Goal: Task Accomplishment & Management: Use online tool/utility

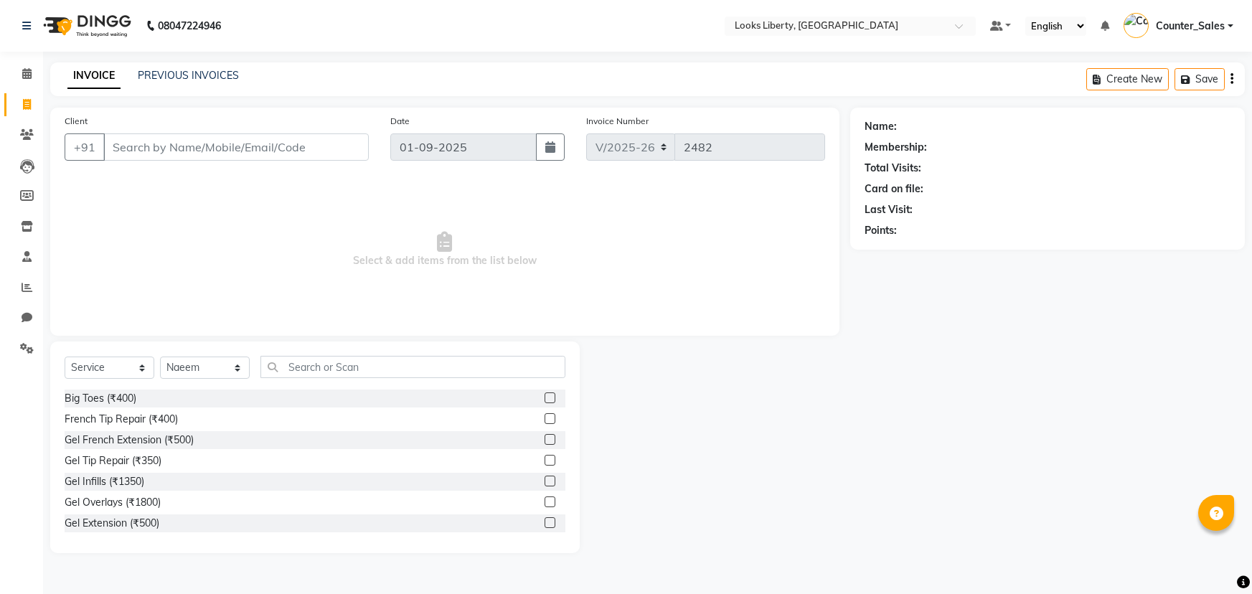
select select "4321"
select select "service"
select select "29659"
drag, startPoint x: 317, startPoint y: 375, endPoint x: 314, endPoint y: 322, distance: 53.2
click at [321, 356] on input "text" at bounding box center [412, 367] width 305 height 22
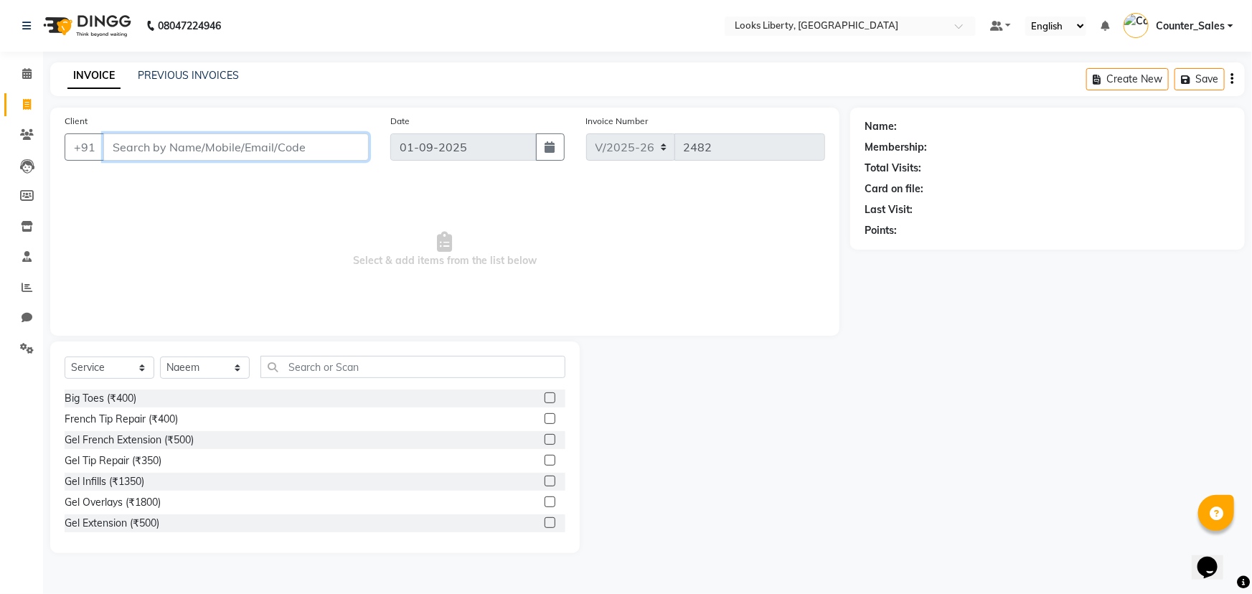
click at [177, 144] on input "Client" at bounding box center [235, 146] width 265 height 27
click at [322, 210] on span "Select & add items from the list below" at bounding box center [445, 250] width 761 height 144
click at [209, 151] on input "9999734980" at bounding box center [199, 146] width 192 height 27
click at [184, 147] on input "9999734980" at bounding box center [199, 146] width 192 height 27
type input "9999734910"
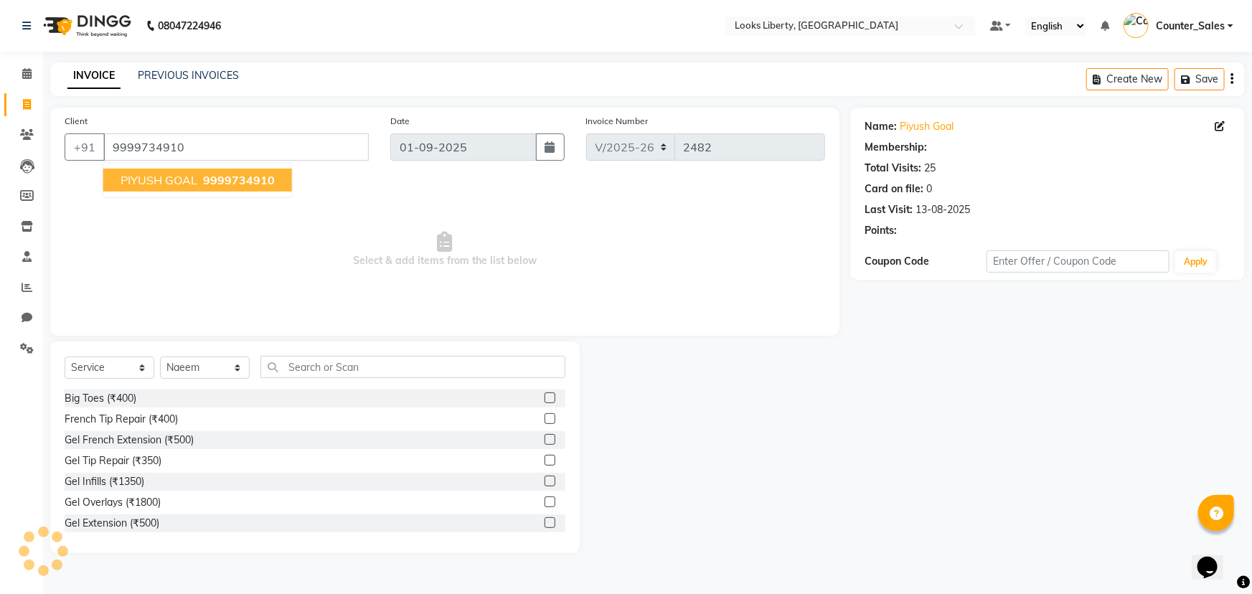
select select "1: Object"
click at [586, 268] on span "Select & add items from the list below" at bounding box center [445, 250] width 761 height 144
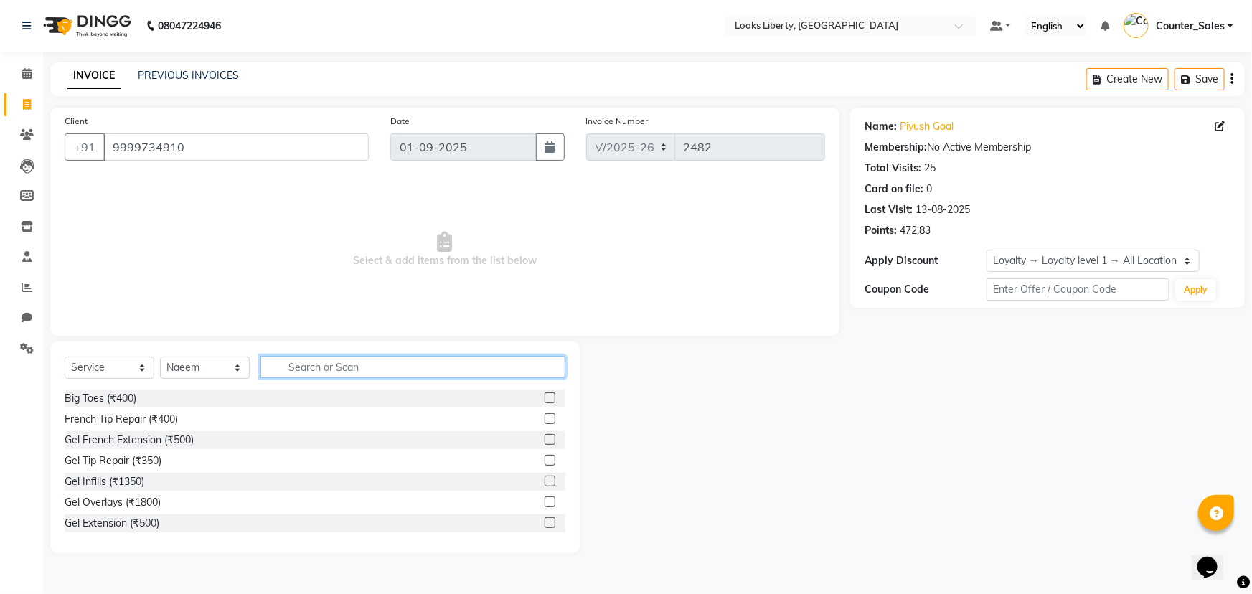
click at [298, 367] on input "text" at bounding box center [412, 367] width 305 height 22
type input "cut"
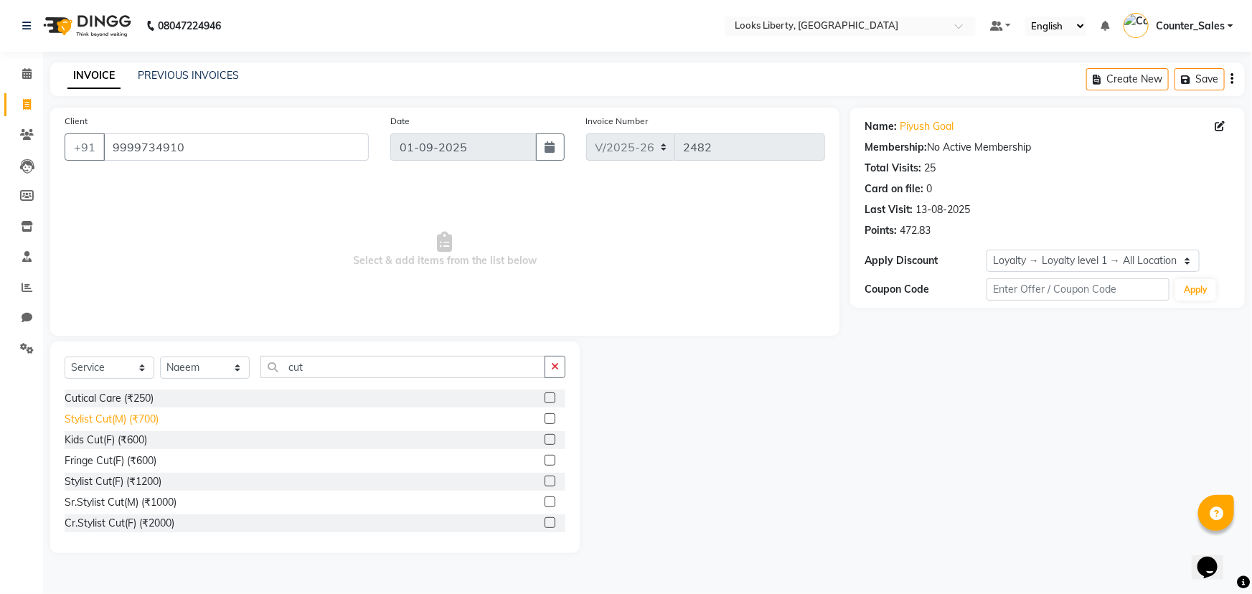
click at [136, 416] on div "Stylist Cut(M) (₹700)" at bounding box center [112, 419] width 94 height 15
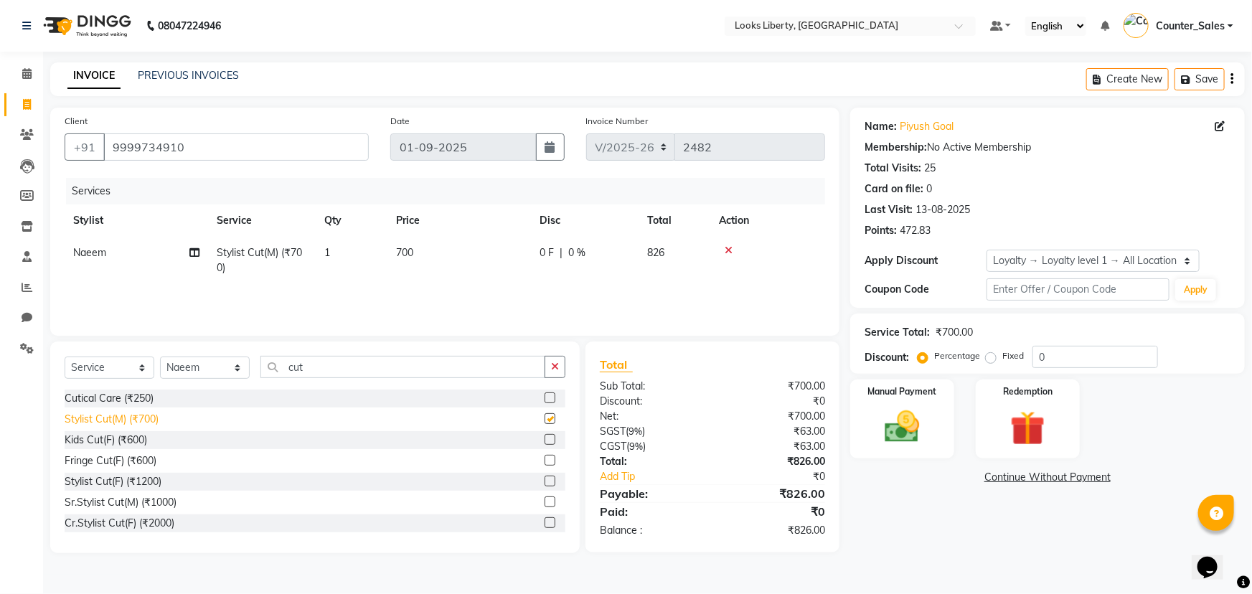
checkbox input "false"
click at [499, 248] on td "700" at bounding box center [459, 260] width 144 height 47
select select "29659"
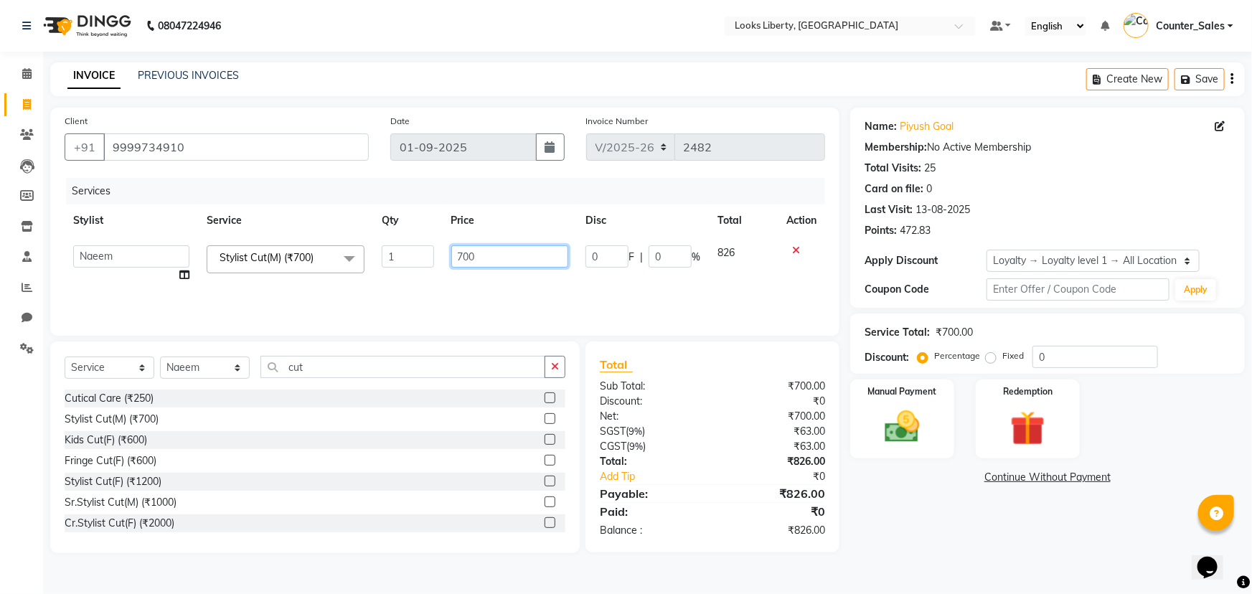
click at [502, 251] on input "700" at bounding box center [510, 256] width 118 height 22
type input "7"
type input "508.5"
click at [449, 286] on div "Services Stylist Service Qty Price Disc Total Action [PERSON_NAME] Anjali_nail …" at bounding box center [445, 250] width 761 height 144
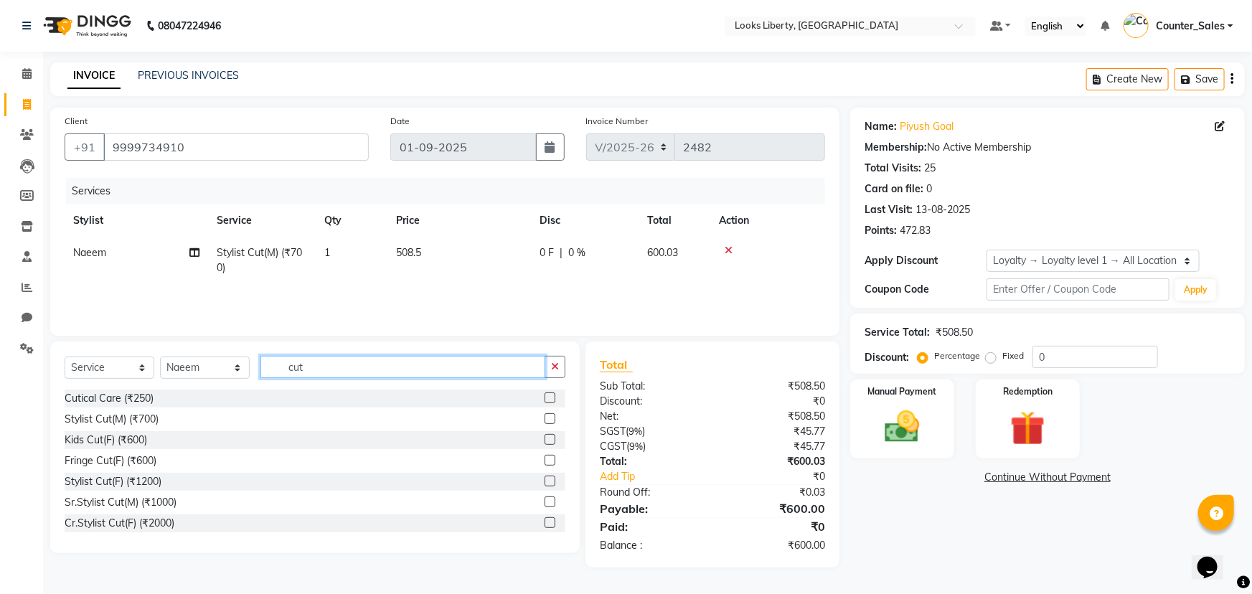
click at [449, 380] on div "Select Service Product Membership Package Voucher Prepaid Gift Card Select Styl…" at bounding box center [315, 373] width 501 height 34
type input "c"
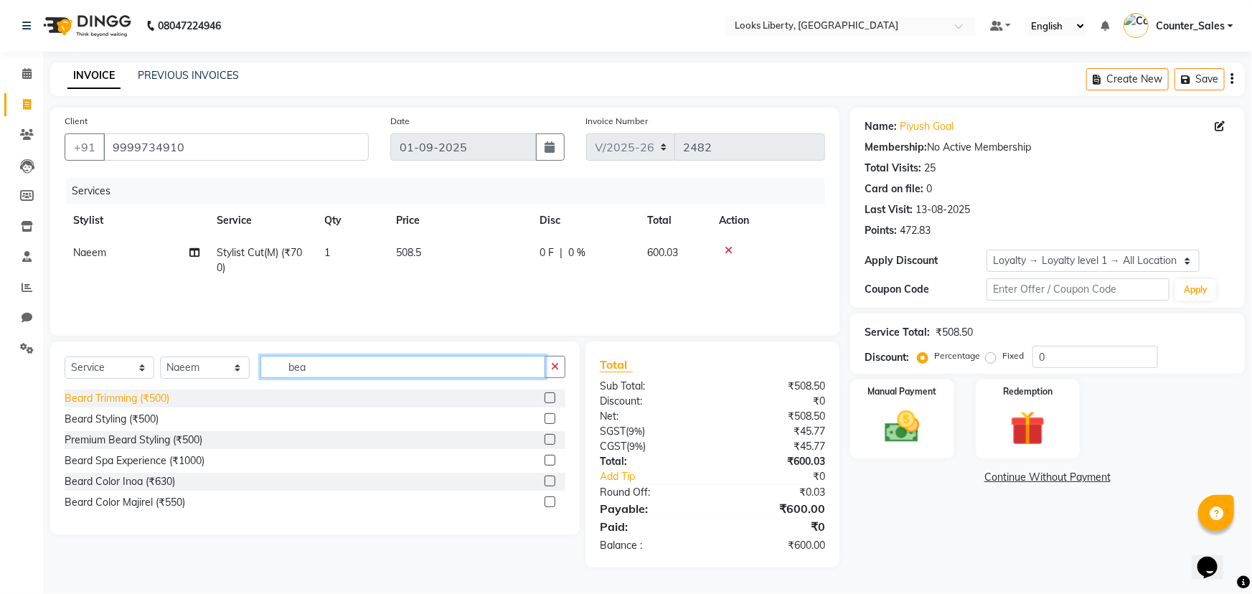
type input "bea"
click at [95, 393] on div "Beard Trimming (₹500)" at bounding box center [117, 398] width 105 height 15
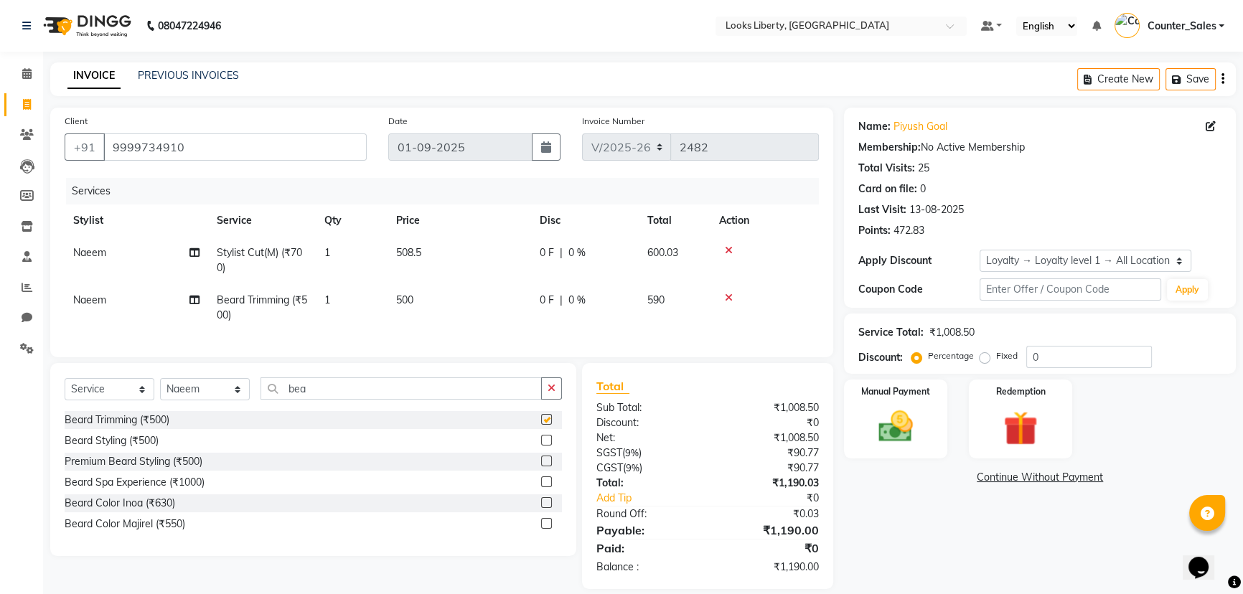
checkbox input "false"
click at [453, 301] on td "500" at bounding box center [459, 307] width 144 height 47
select select "29659"
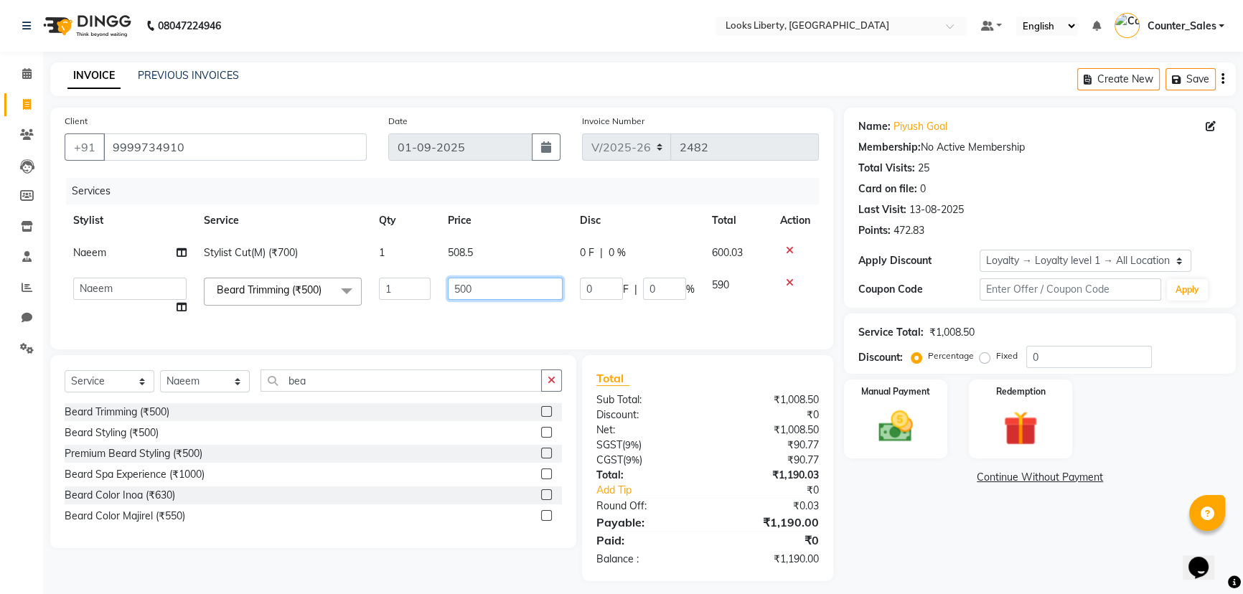
click at [489, 291] on input "500" at bounding box center [505, 289] width 115 height 22
type input "5"
type input "212"
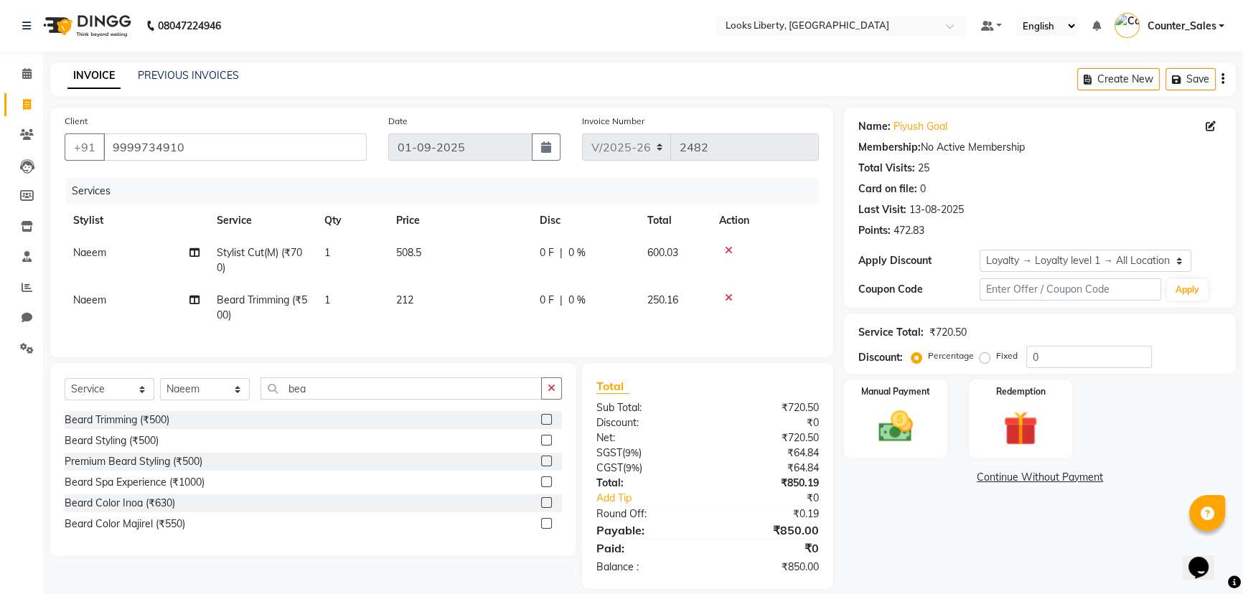
drag, startPoint x: 505, startPoint y: 311, endPoint x: 520, endPoint y: 303, distance: 17.0
click at [506, 311] on td "212" at bounding box center [459, 307] width 144 height 47
select select "29659"
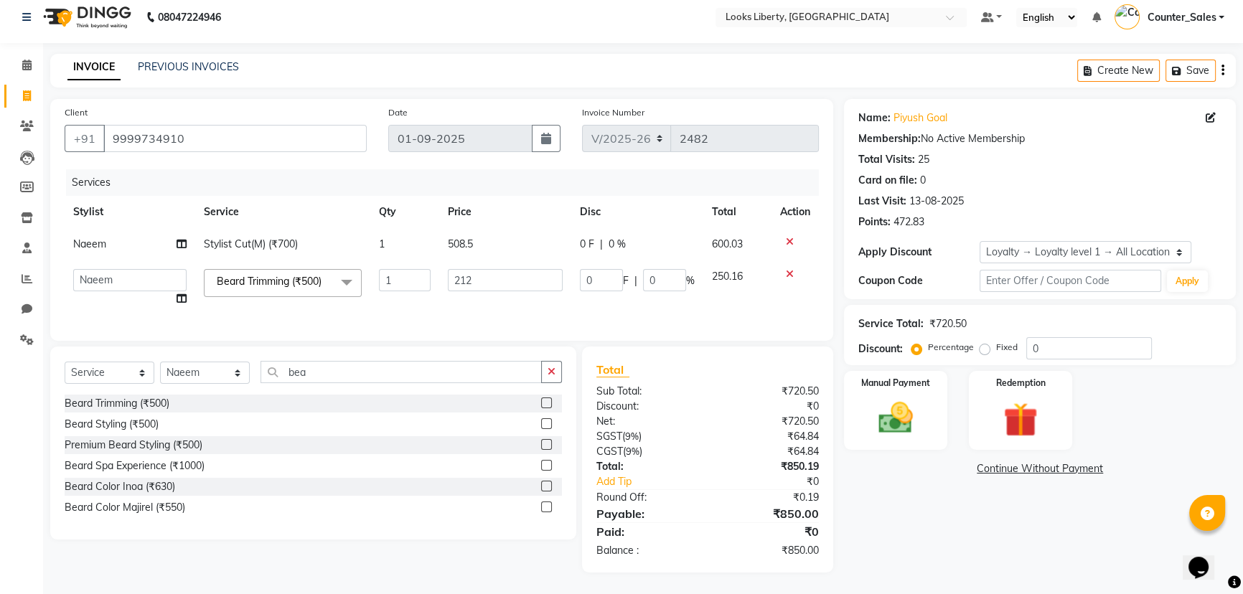
scroll to position [19, 0]
click at [906, 405] on img at bounding box center [896, 418] width 58 height 41
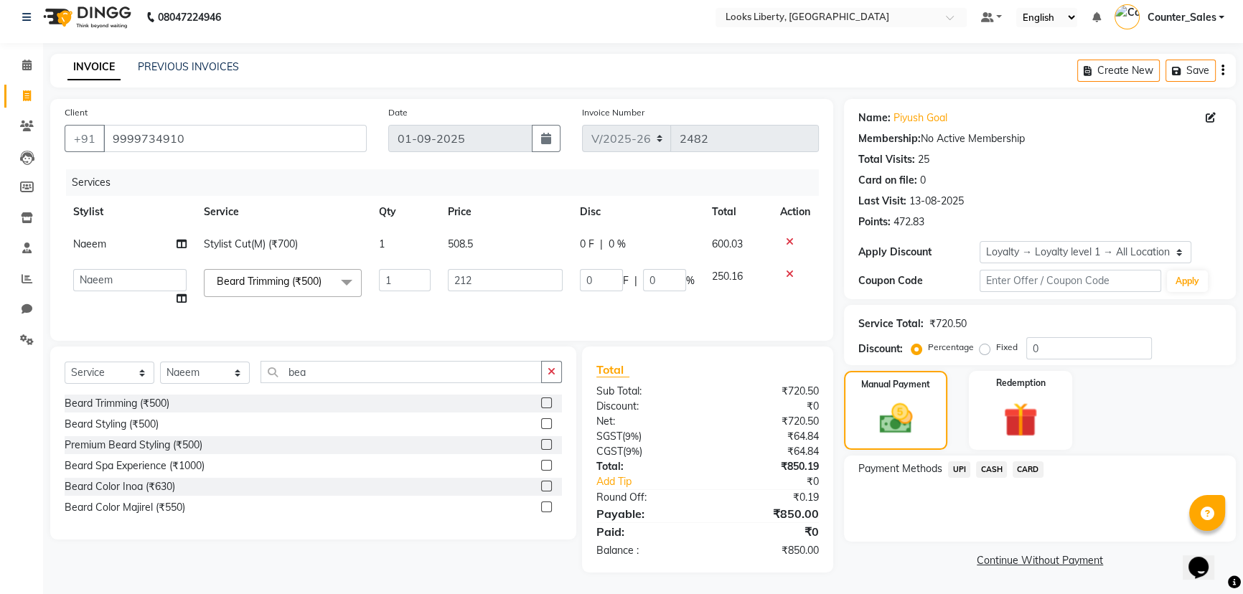
click at [999, 461] on span "CASH" at bounding box center [991, 469] width 31 height 17
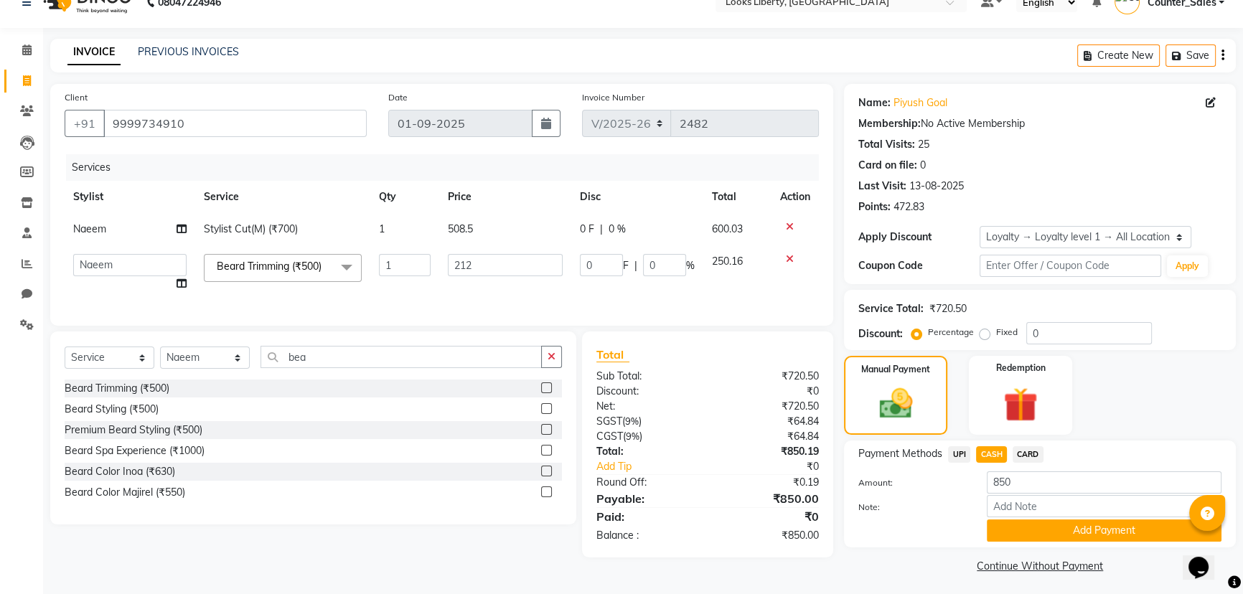
scroll to position [27, 0]
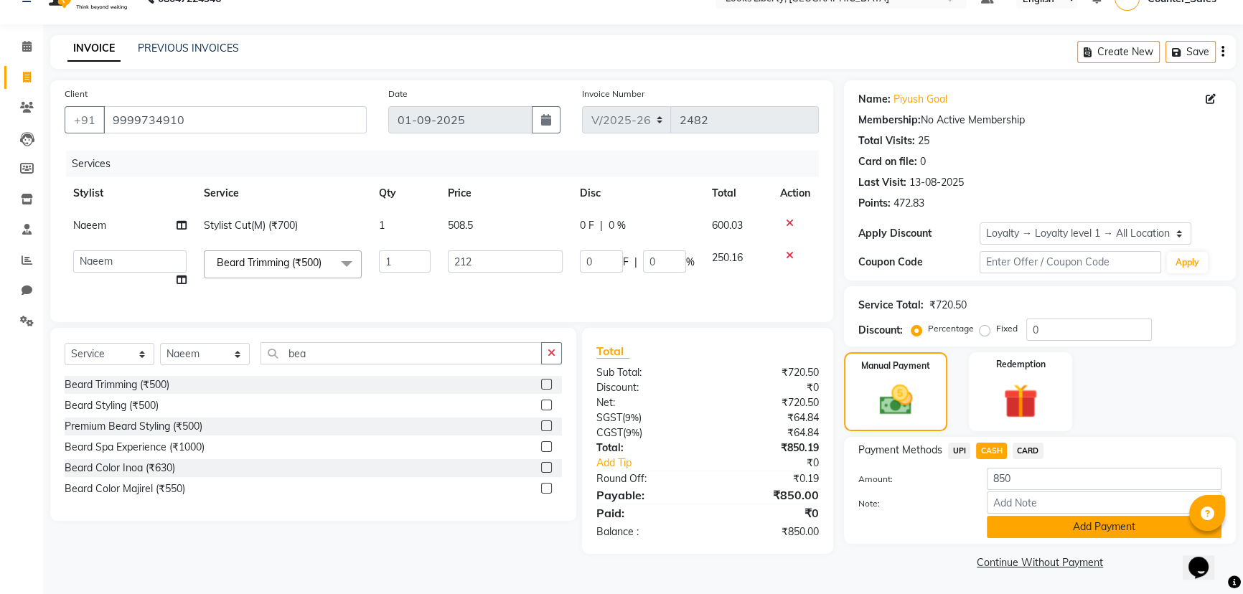
click at [1030, 531] on button "Add Payment" at bounding box center [1104, 527] width 235 height 22
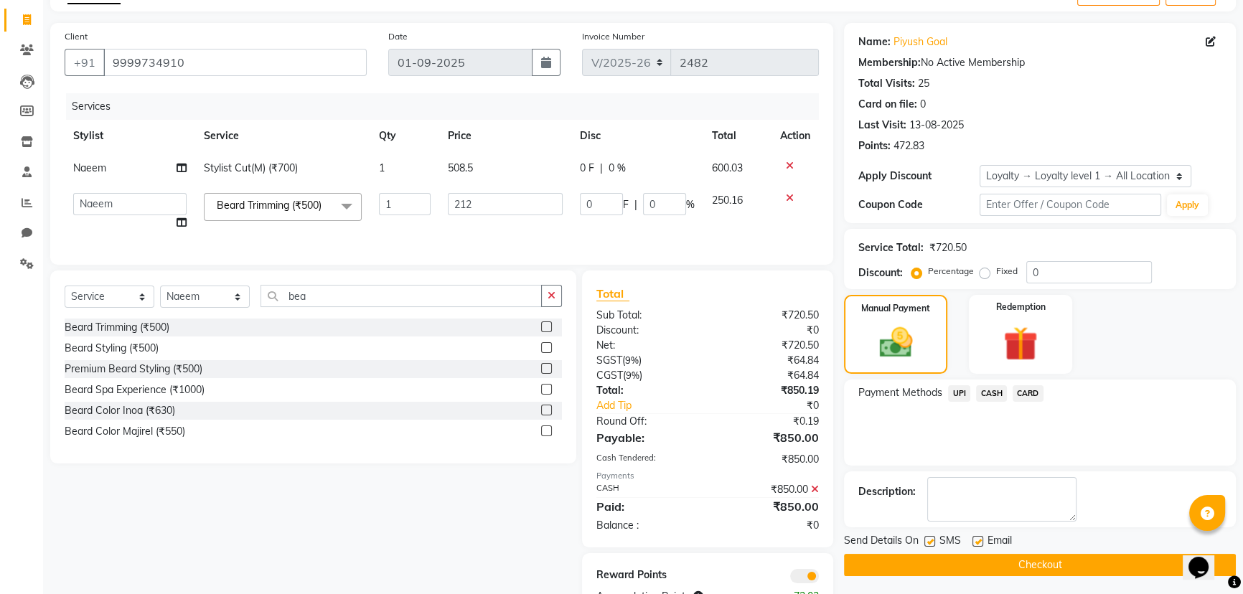
scroll to position [141, 0]
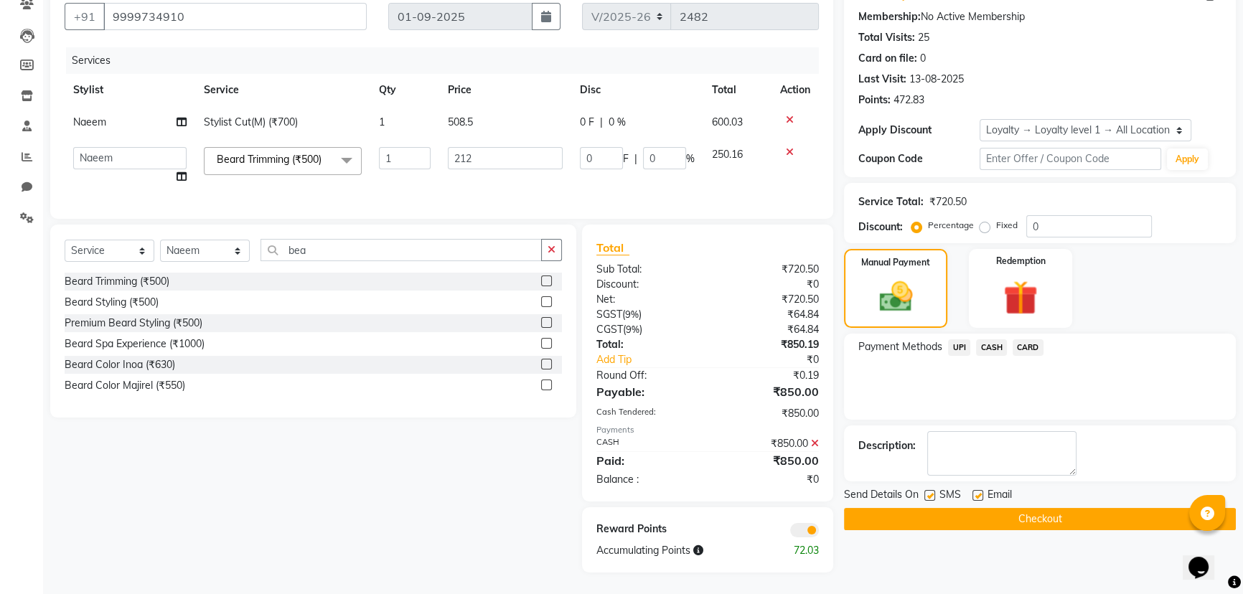
click at [1033, 509] on button "Checkout" at bounding box center [1040, 519] width 392 height 22
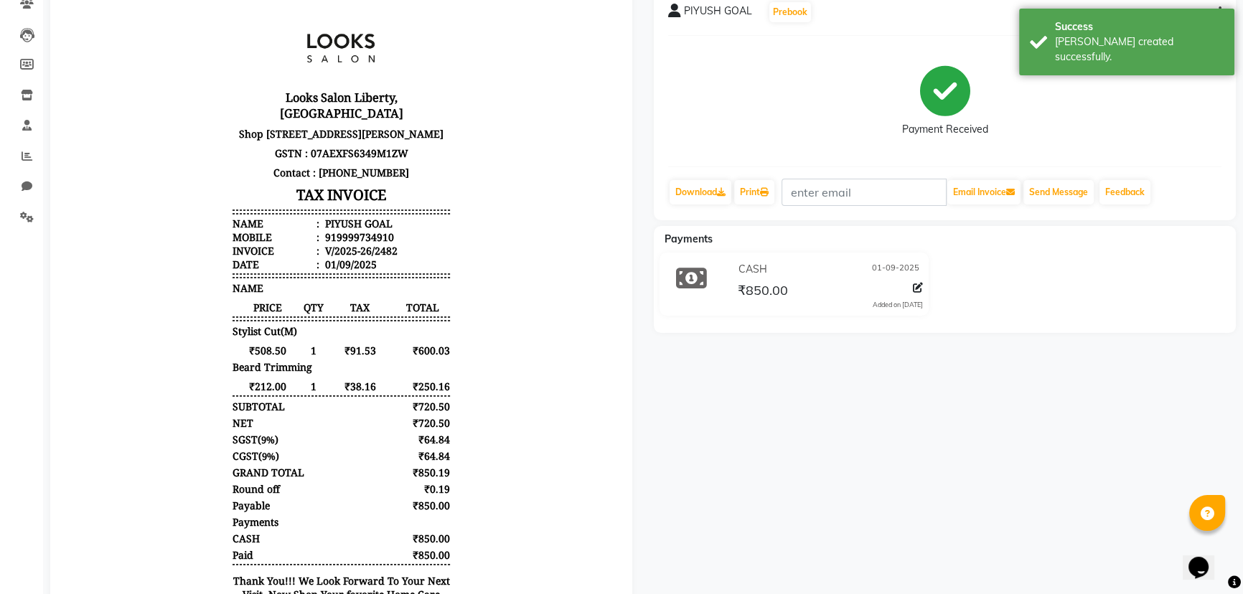
scroll to position [65, 0]
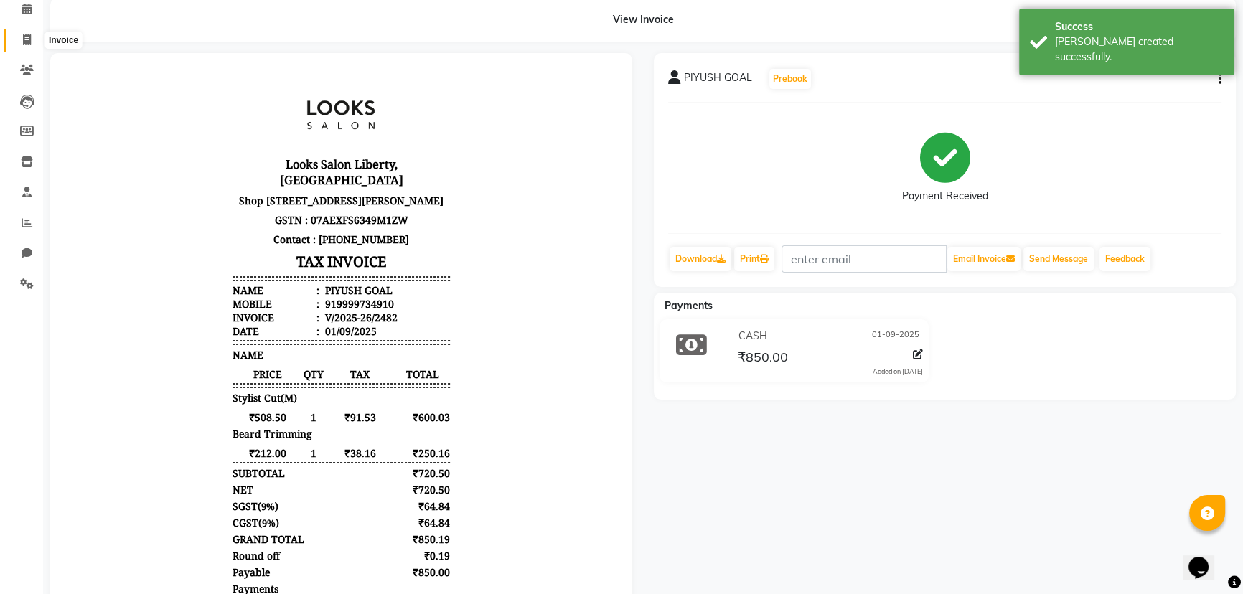
click at [30, 34] on icon at bounding box center [27, 39] width 8 height 11
select select "4321"
select select "service"
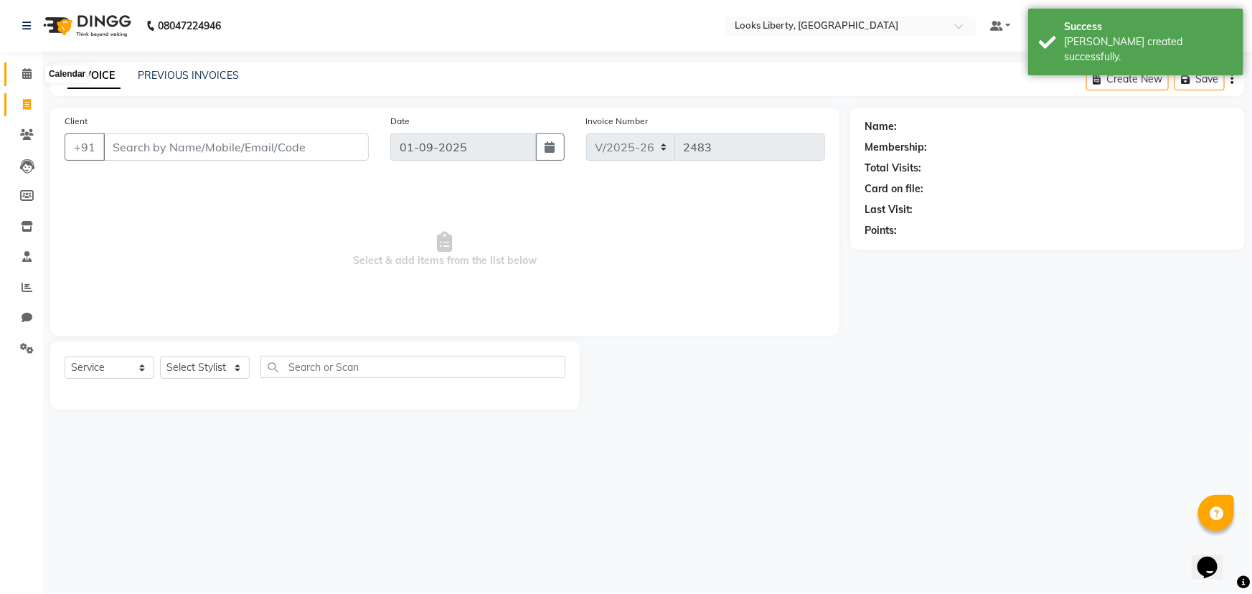
click at [29, 76] on icon at bounding box center [26, 73] width 9 height 11
